Goal: Register for event/course

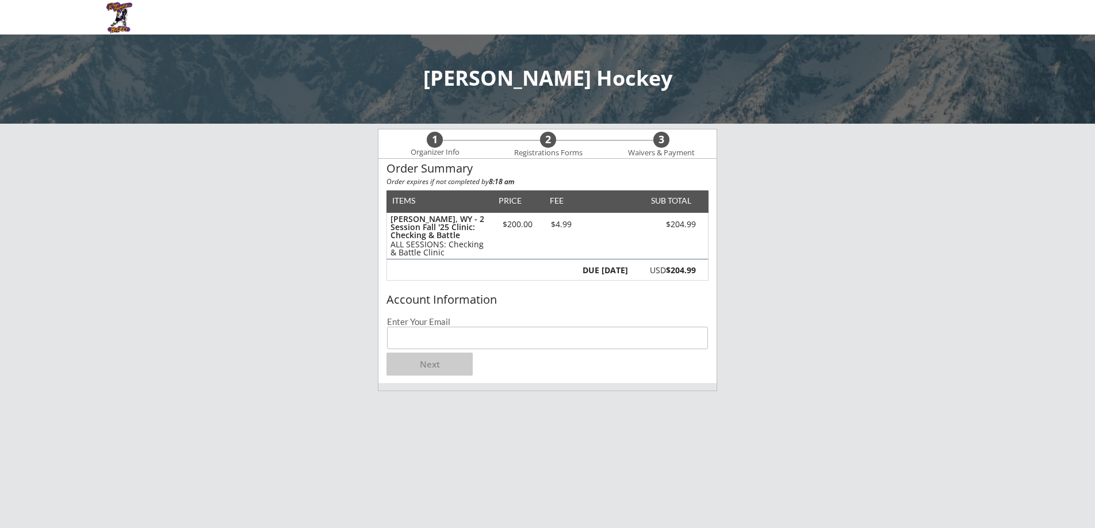
click at [471, 339] on input "email" at bounding box center [547, 338] width 321 height 22
type input "[EMAIL_ADDRESS][DOMAIN_NAME]"
click at [446, 369] on button "Next" at bounding box center [430, 364] width 86 height 23
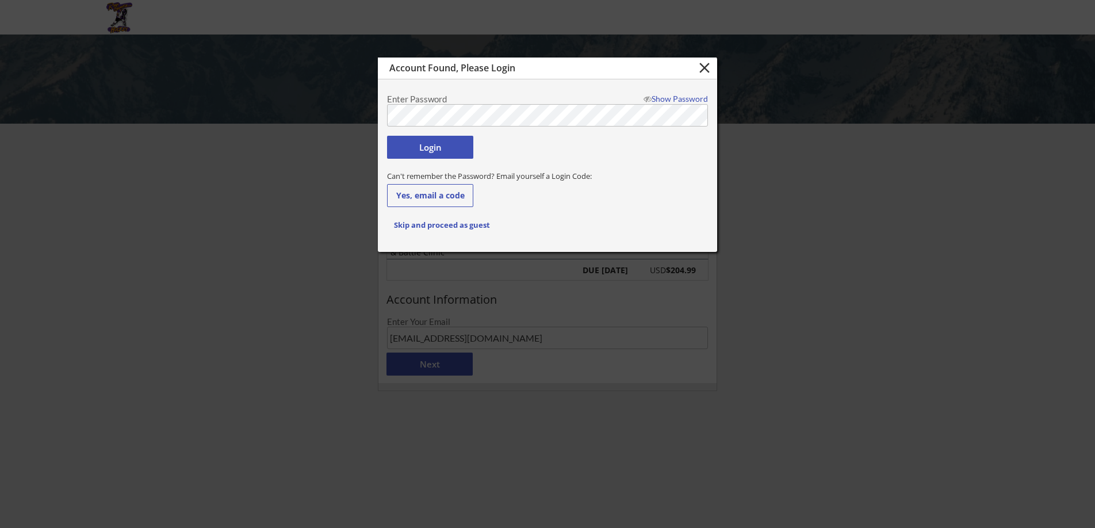
click at [443, 144] on button "Login" at bounding box center [430, 147] width 86 height 23
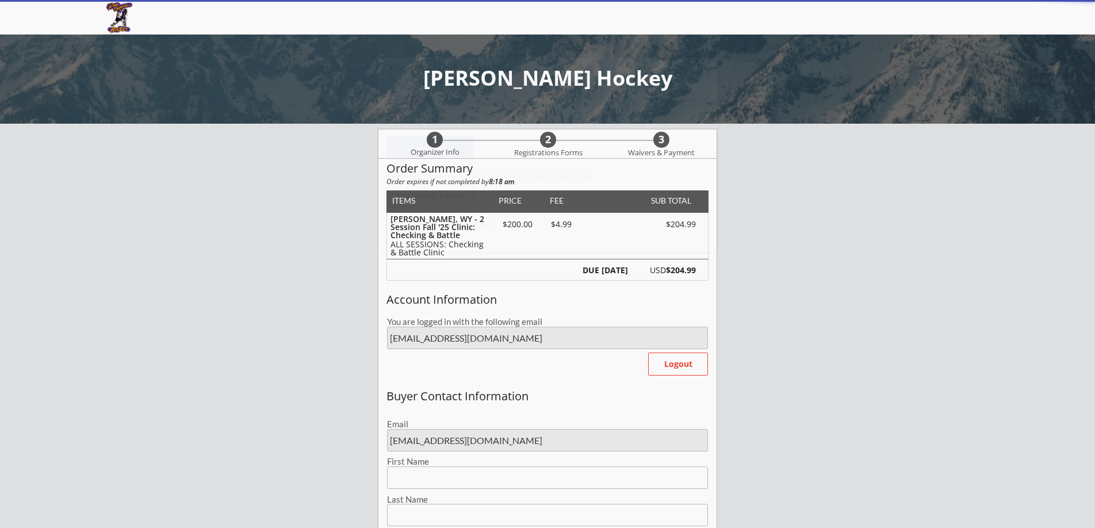
type input "Abbi"
type input "Sarthou"
type input "[PHONE_NUMBER]"
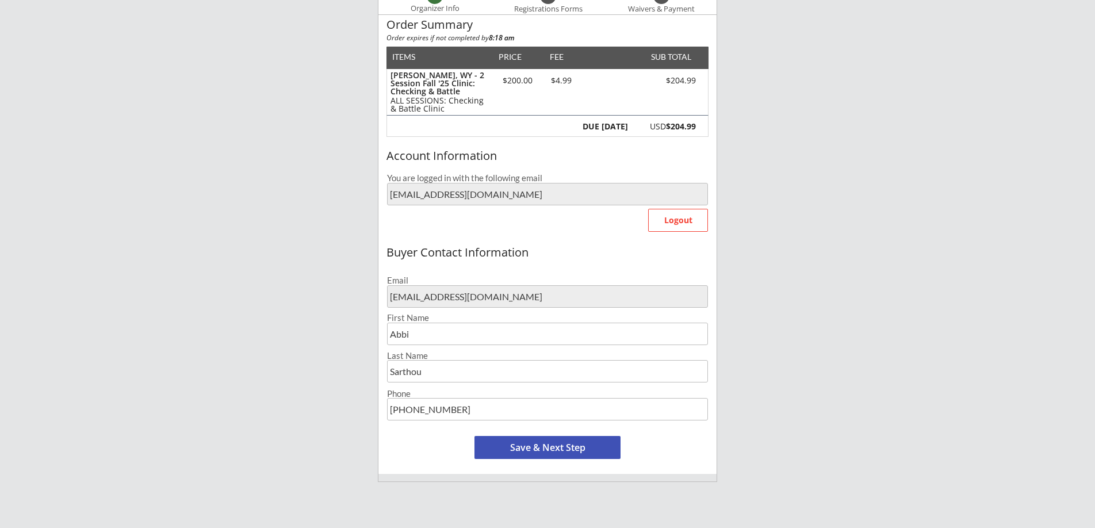
scroll to position [149, 0]
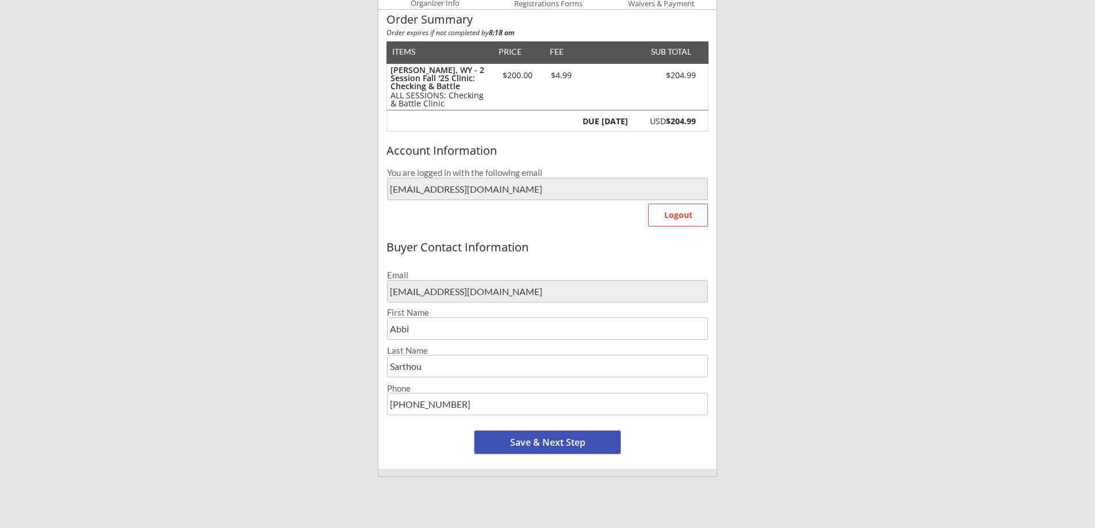
click at [532, 438] on button "Save & Next Step" at bounding box center [548, 442] width 146 height 23
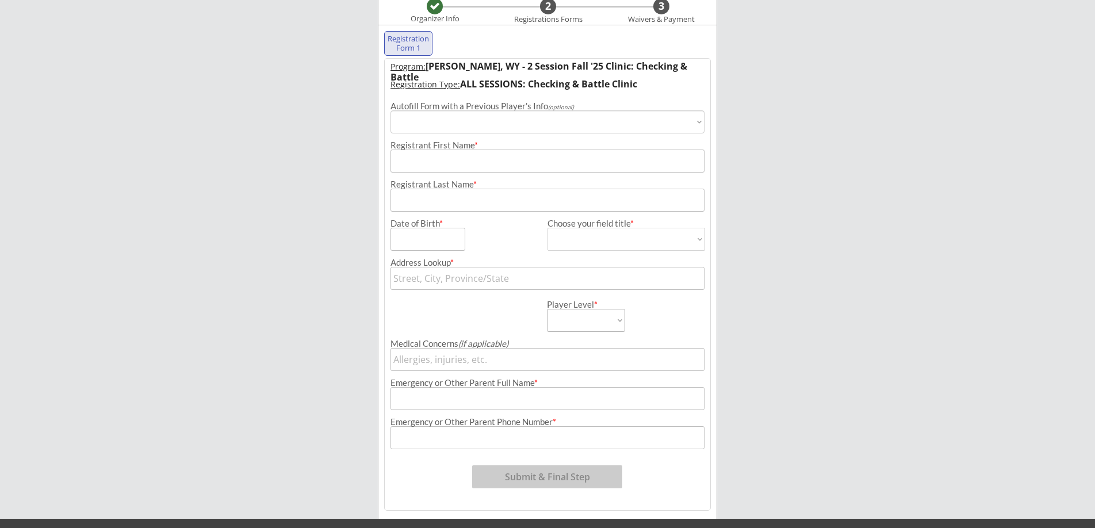
scroll to position [117, 0]
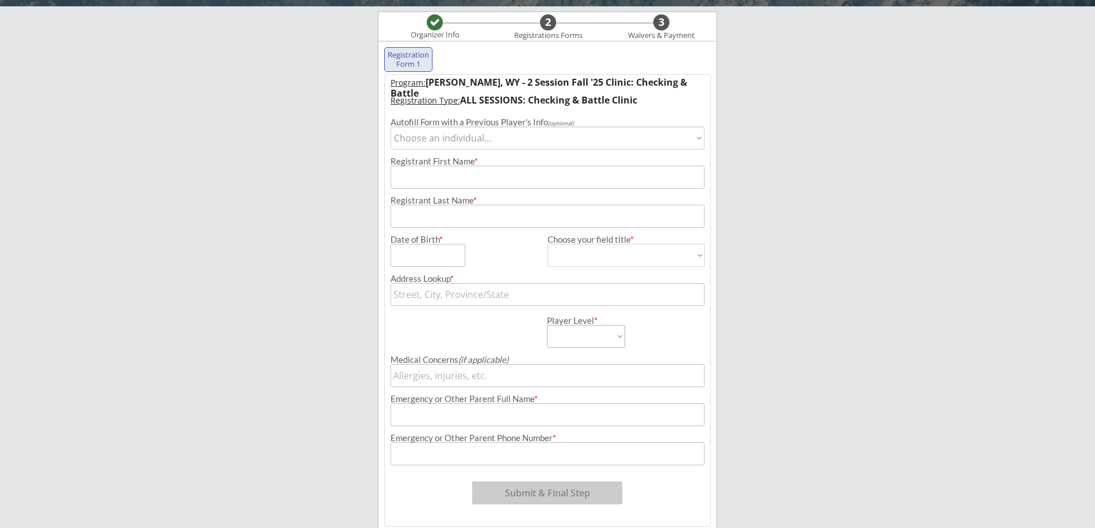
click at [526, 135] on select "Choose an individual... [PERSON_NAME]" at bounding box center [548, 138] width 314 height 23
select select ""1348695171700984260__LOOKUP__1727366175810x963223297654784000""
click at [391, 127] on select "Choose an individual... [PERSON_NAME]" at bounding box center [548, 138] width 314 height 23
type input "[PERSON_NAME]"
type input "Sarthou"
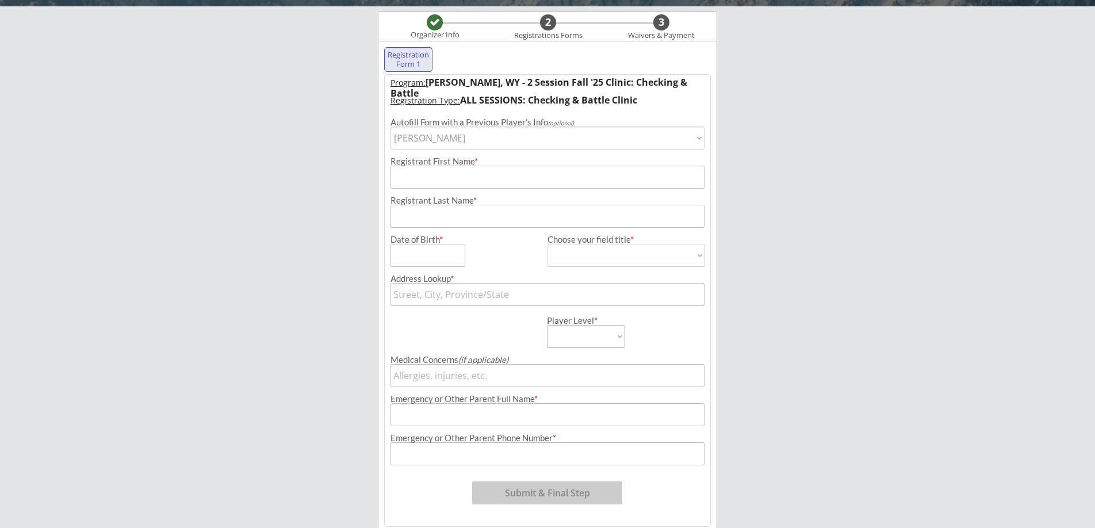
type input "[DATE]"
type input "[STREET_ADDRESS][PERSON_NAME]"
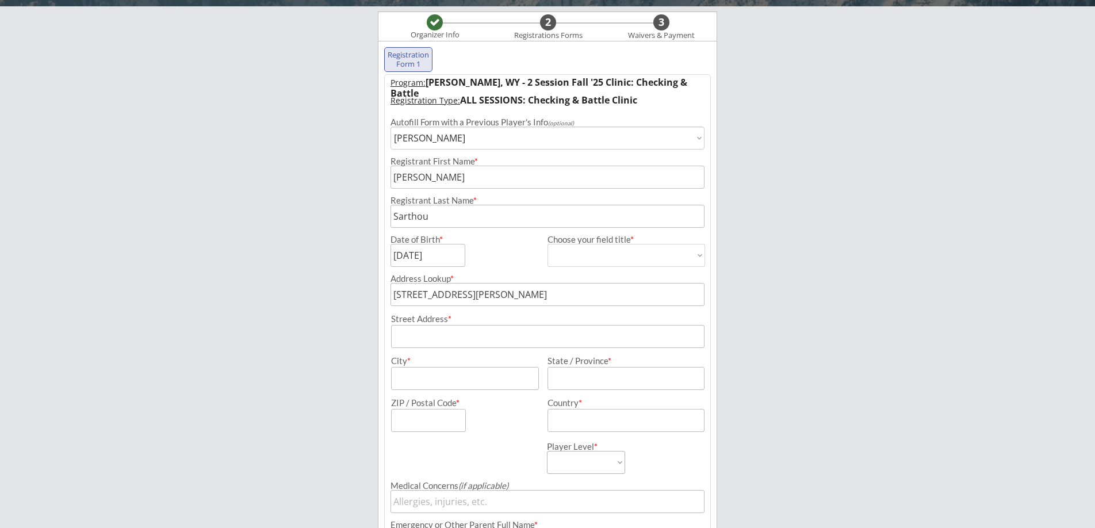
select select ""U13-14 A/B""
type input "[PERSON_NAME] [PERSON_NAME]"
type input "[PHONE_NUMBER]"
click at [701, 258] on select "[DEMOGRAPHIC_DATA] [DEMOGRAPHIC_DATA]" at bounding box center [627, 255] width 158 height 23
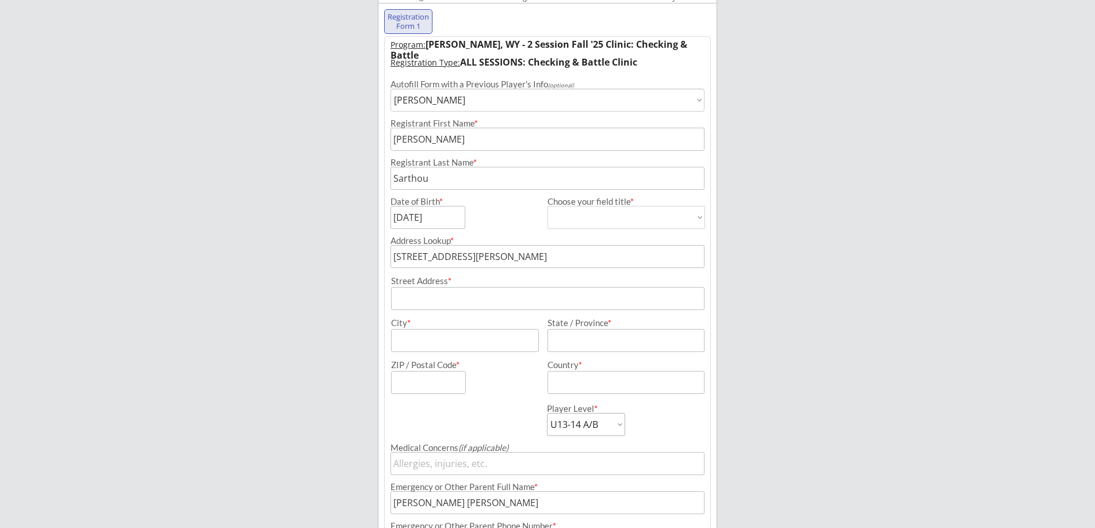
scroll to position [157, 0]
click at [699, 218] on select "[DEMOGRAPHIC_DATA] [DEMOGRAPHIC_DATA]" at bounding box center [627, 215] width 158 height 23
select select ""[DEMOGRAPHIC_DATA]""
click at [548, 204] on select "[DEMOGRAPHIC_DATA] [DEMOGRAPHIC_DATA]" at bounding box center [627, 215] width 158 height 23
type input "[DEMOGRAPHIC_DATA]"
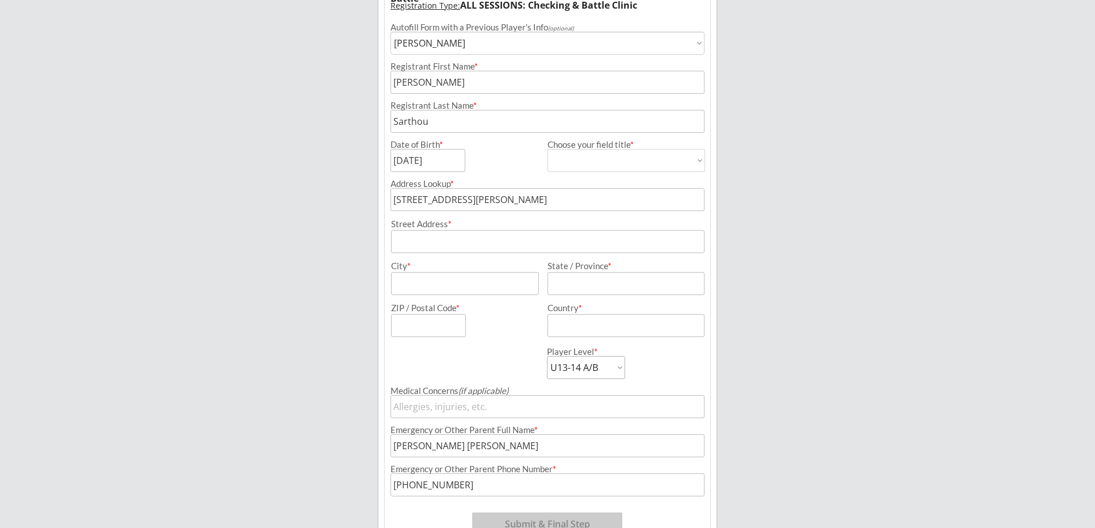
scroll to position [238, 0]
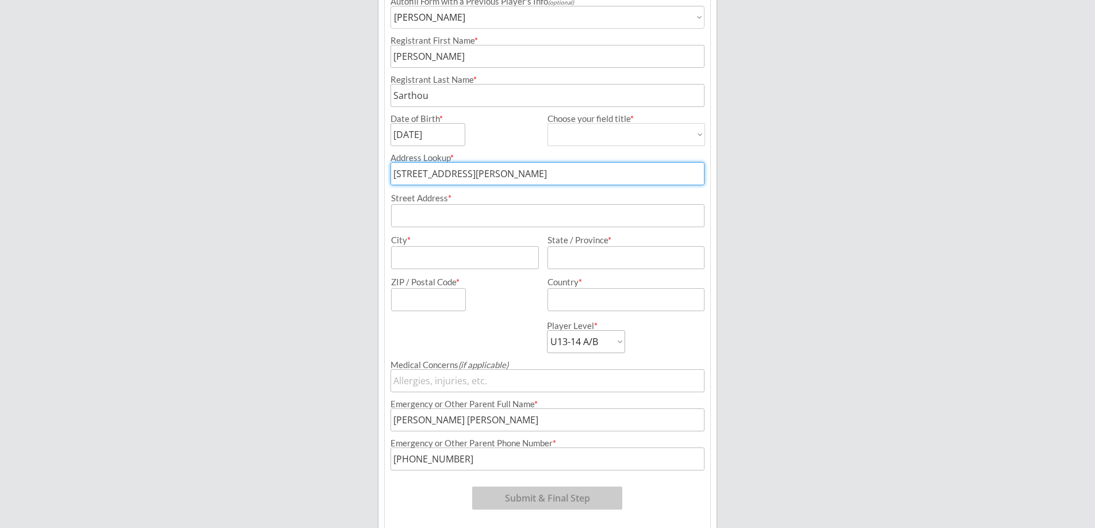
drag, startPoint x: 581, startPoint y: 171, endPoint x: 407, endPoint y: 162, distance: 174.6
click at [407, 162] on div "Address Lookup * [STREET_ADDRESS][GEOGRAPHIC_DATA] Address * City * State / Pro…" at bounding box center [548, 228] width 326 height 165
type input "[STREET_ADDRESS]"
type input "Abbi"
type input "[PERSON_NAME]"
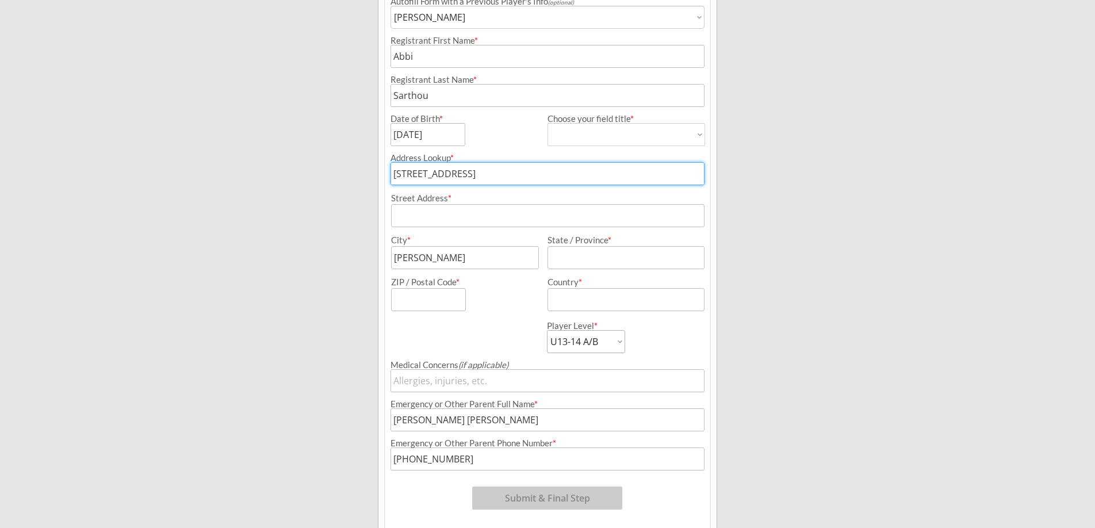
type input "ID"
type input "83455-5"
type input "[GEOGRAPHIC_DATA]"
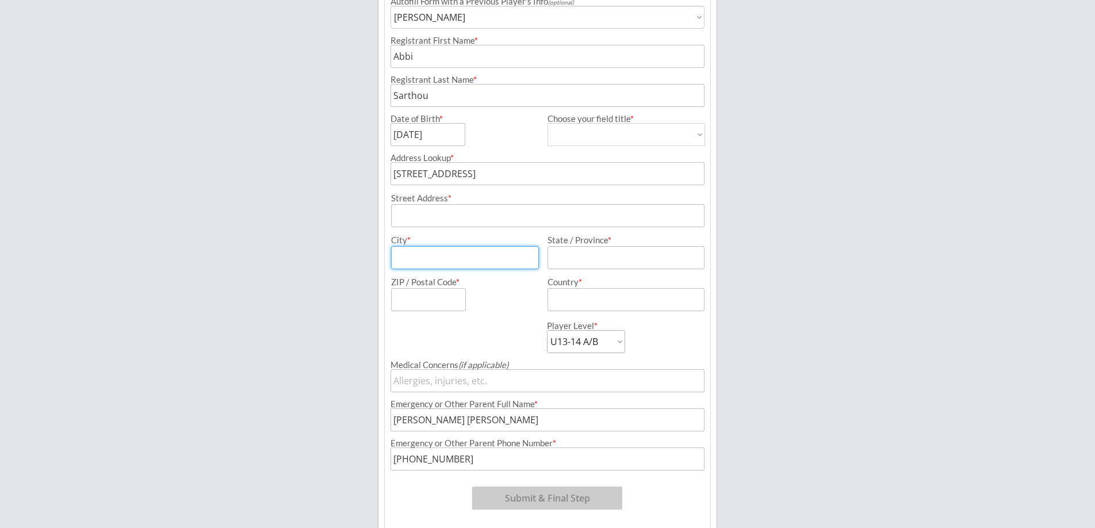
click at [437, 259] on input "input" at bounding box center [465, 257] width 148 height 23
type input "[PERSON_NAME]"
type input "ID"
type input "83455-5"
type input "[GEOGRAPHIC_DATA]"
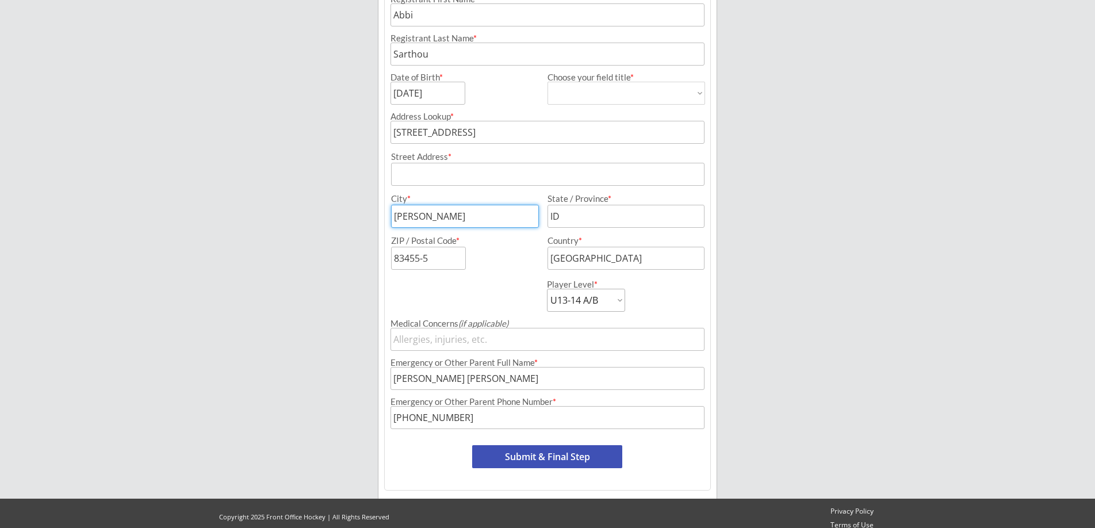
scroll to position [289, 0]
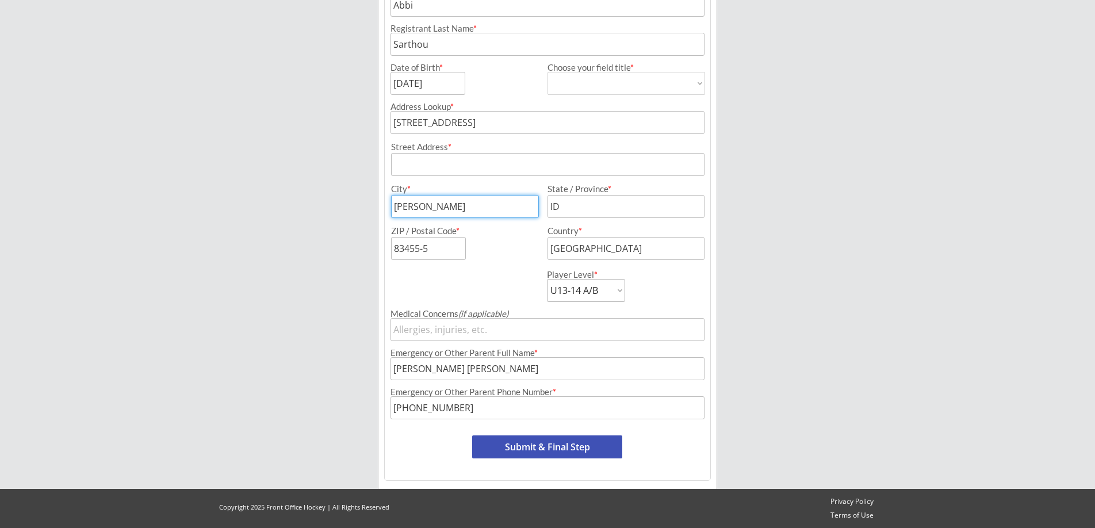
click at [618, 292] on select "Mite Squirt A/B Squirt AA/AAA U11-12 A/B U11-12 AA/AAA U13-14 A/B U13-14 AA/AAA…" at bounding box center [586, 290] width 78 height 23
select select ""U15-16 A/B""
click at [547, 279] on select "Mite Squirt A/B Squirt AA/AAA U11-12 A/B U11-12 AA/AAA U13-14 A/B U13-14 AA/AAA…" at bounding box center [586, 290] width 78 height 23
click at [569, 445] on button "Submit & Final Step" at bounding box center [547, 447] width 150 height 23
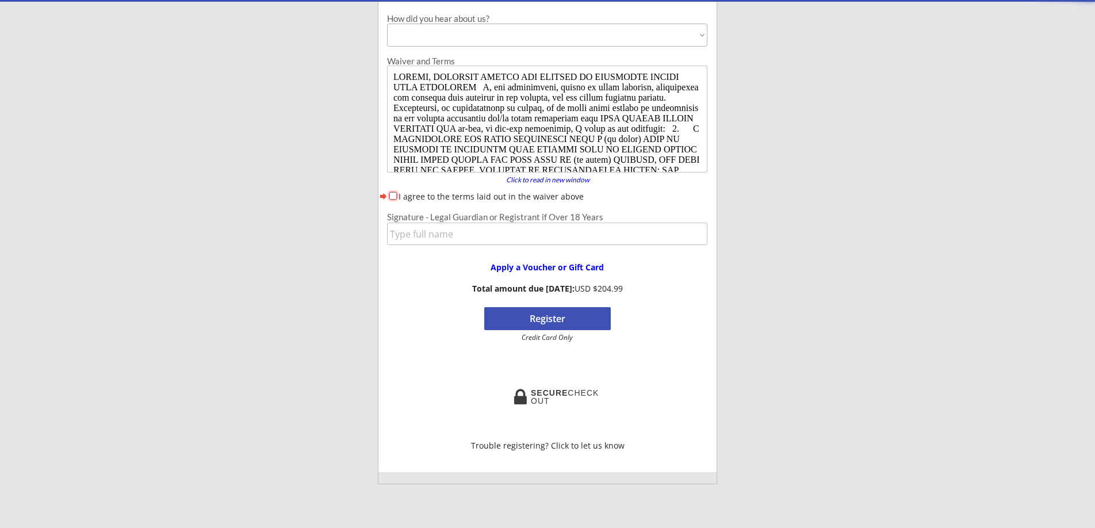
scroll to position [129, 0]
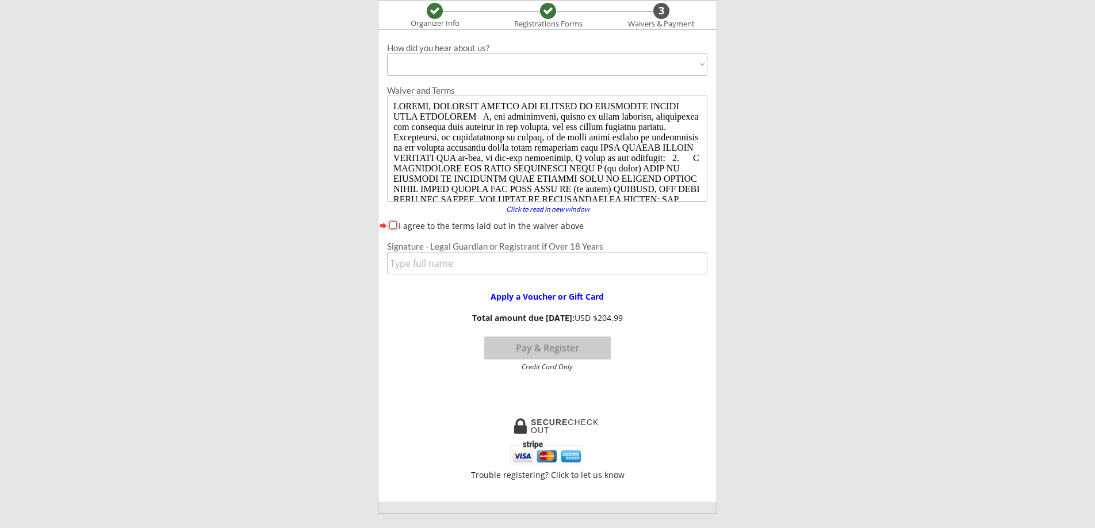
click at [393, 221] on input "I agree to the terms laid out in the waiver above" at bounding box center [392, 224] width 7 height 7
checkbox input "true"
click at [455, 264] on input "input" at bounding box center [547, 263] width 320 height 22
type input "[PERSON_NAME]"
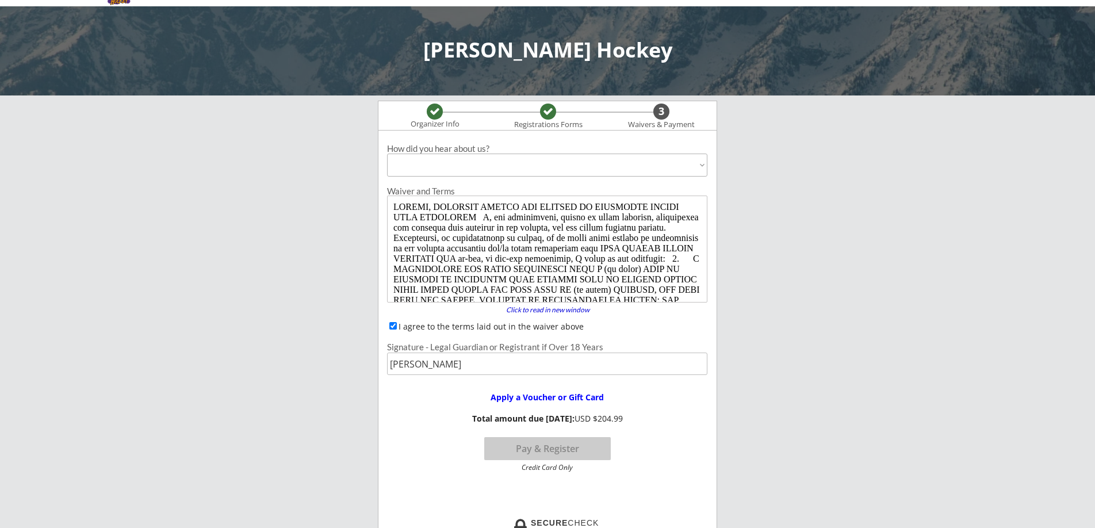
scroll to position [0, 0]
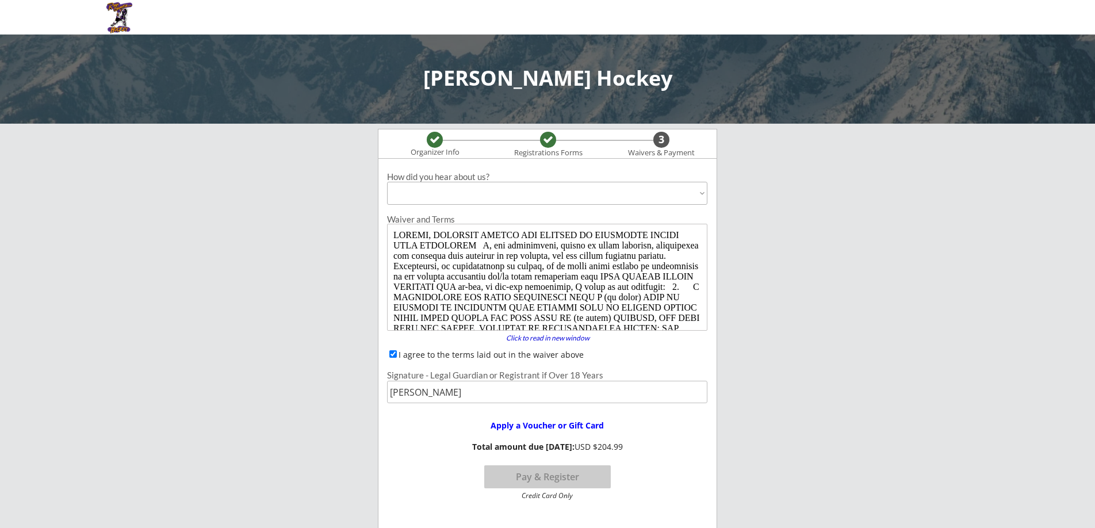
click at [618, 194] on select "Past Participant Friend / Referral / Word of Mouth Offline Advertisement (broch…" at bounding box center [547, 193] width 320 height 23
select select ""Past Participant""
click at [387, 182] on select "Past Participant Friend / Referral / Word of Mouth Offline Advertisement (broch…" at bounding box center [547, 193] width 320 height 23
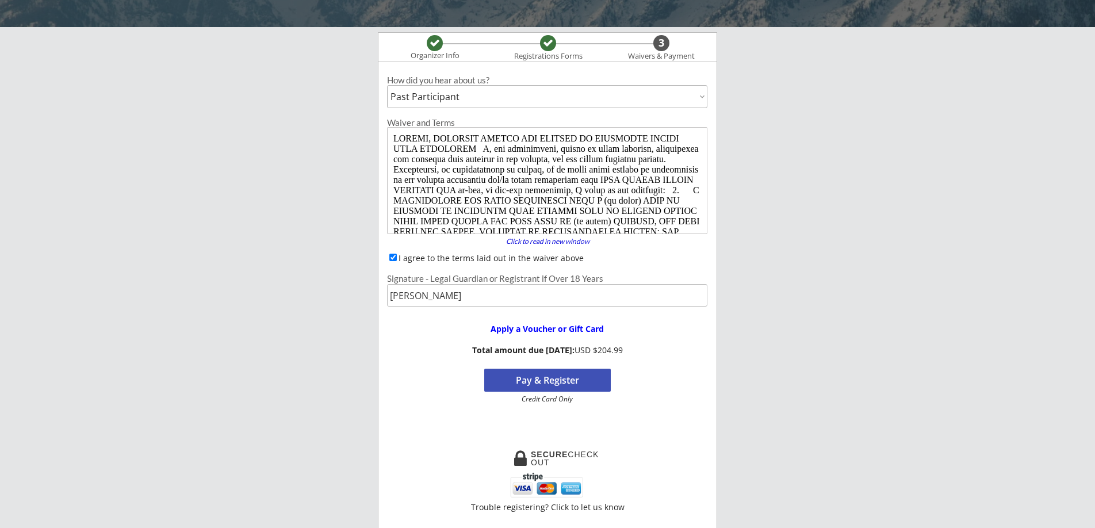
scroll to position [101, 0]
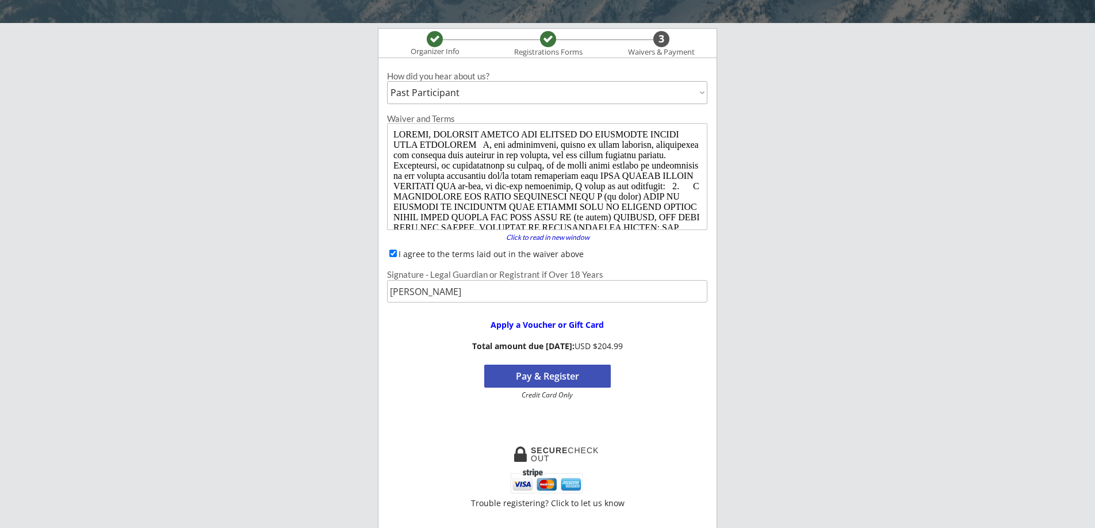
click at [563, 375] on button "Pay & Register" at bounding box center [547, 376] width 127 height 23
